Goal: Information Seeking & Learning: Find specific fact

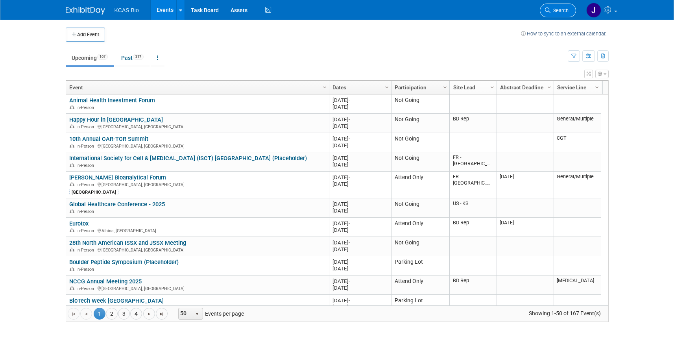
click at [554, 9] on span "Search" at bounding box center [560, 10] width 18 height 6
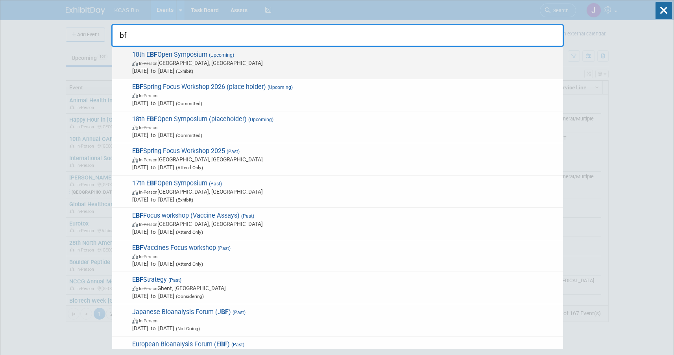
type input "bf"
click at [292, 63] on span "In-Person [GEOGRAPHIC_DATA], [GEOGRAPHIC_DATA]" at bounding box center [345, 63] width 427 height 8
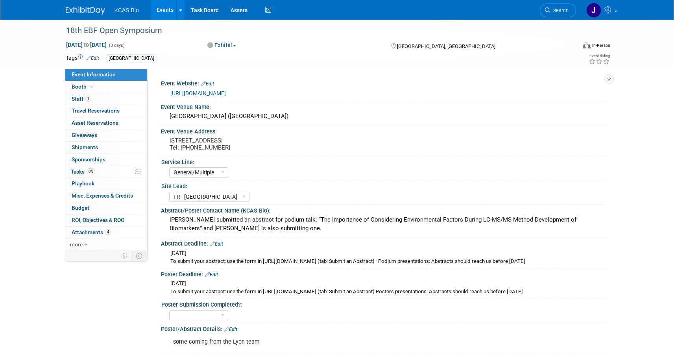
select select "General/Multiple"
select select "FR - [GEOGRAPHIC_DATA]"
click at [192, 93] on link "[URL][DOMAIN_NAME]" at bounding box center [197, 93] width 55 height 6
